Goal: Task Accomplishment & Management: Use online tool/utility

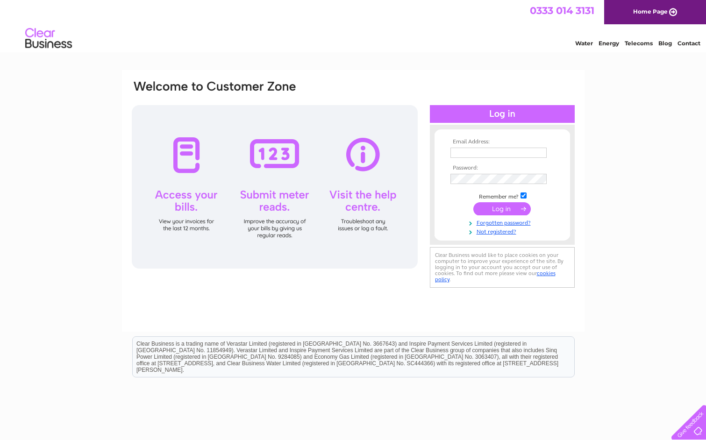
type input "kingsbridgefunerals@btconnect.com"
click at [496, 206] on input "submit" at bounding box center [501, 208] width 57 height 13
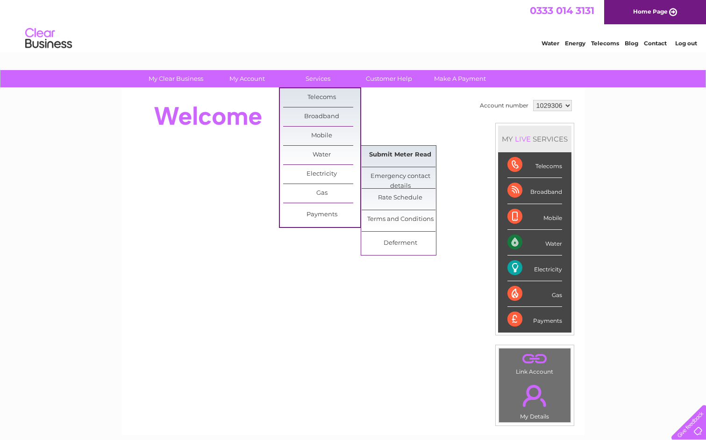
click at [385, 158] on link "Submit Meter Read" at bounding box center [399, 155] width 77 height 19
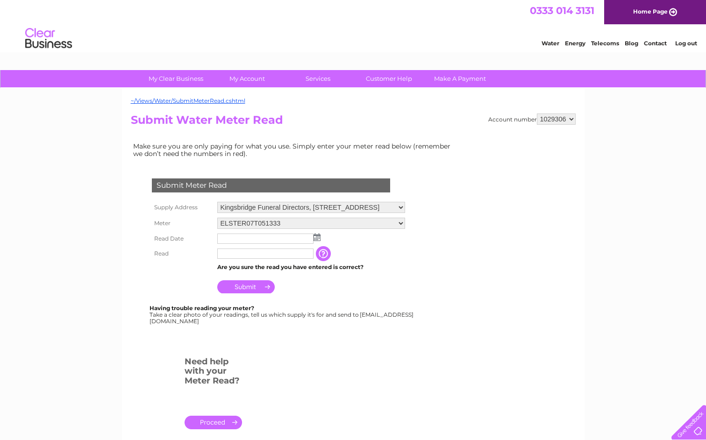
click at [317, 238] on img at bounding box center [316, 236] width 7 height 7
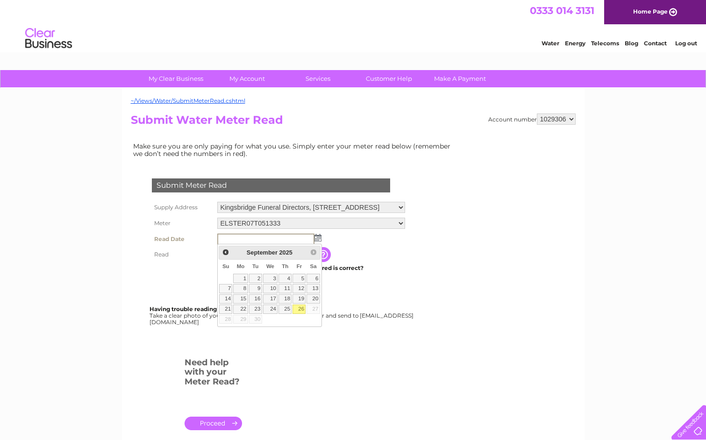
click at [296, 308] on link "26" at bounding box center [298, 308] width 13 height 9
type input "[DATE]"
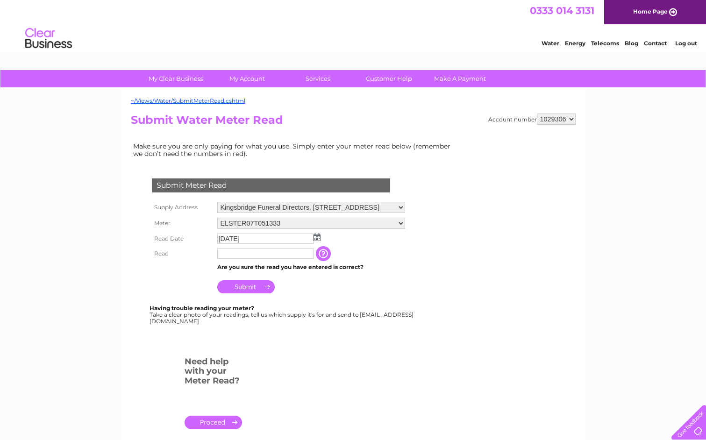
click at [254, 253] on input "text" at bounding box center [265, 253] width 96 height 10
type input "1968"
click at [240, 289] on input "Submit" at bounding box center [245, 287] width 57 height 13
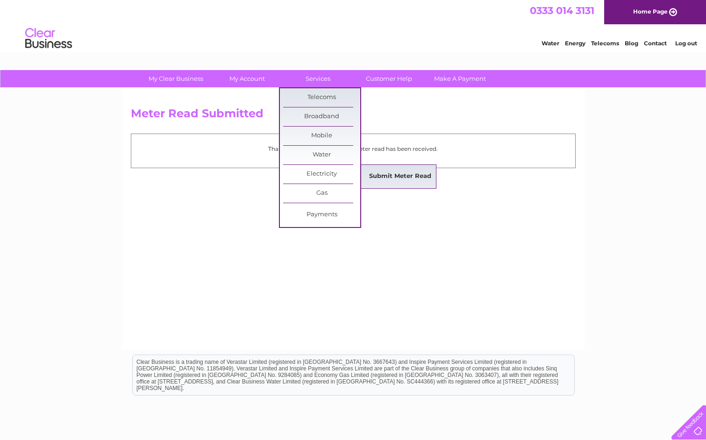
click at [373, 181] on link "Submit Meter Read" at bounding box center [399, 176] width 77 height 19
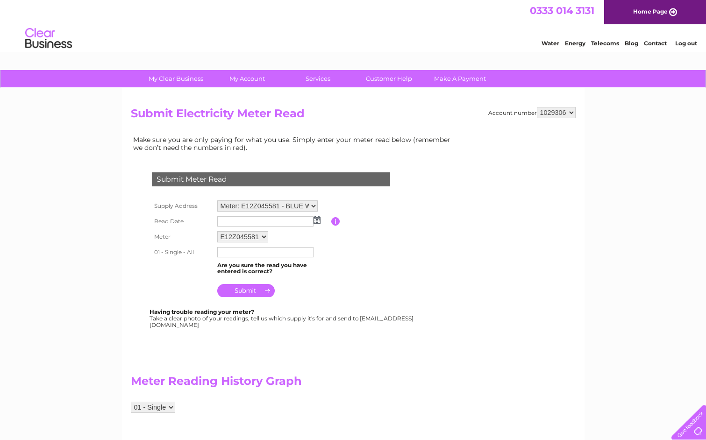
click at [318, 222] on img at bounding box center [316, 219] width 7 height 7
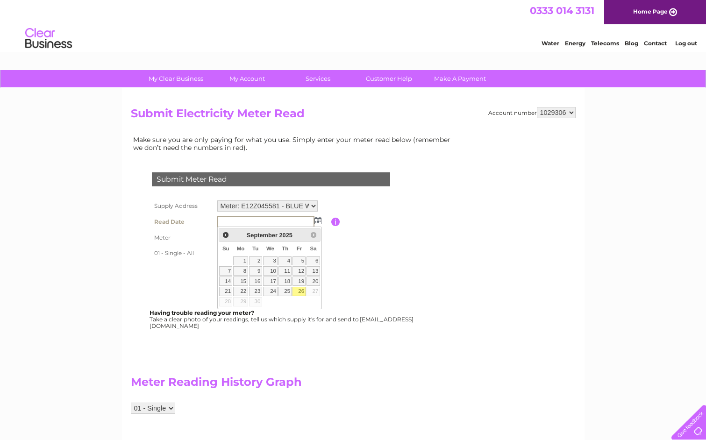
click at [296, 289] on link "26" at bounding box center [298, 291] width 13 height 9
type input "2025/09/26"
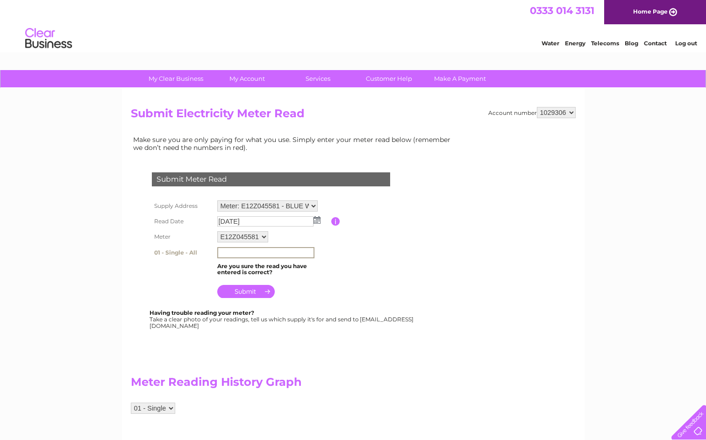
click at [268, 252] on input "text" at bounding box center [265, 252] width 97 height 11
type input "124671"
click at [250, 293] on input "submit" at bounding box center [245, 291] width 57 height 13
